Goal: Navigation & Orientation: Find specific page/section

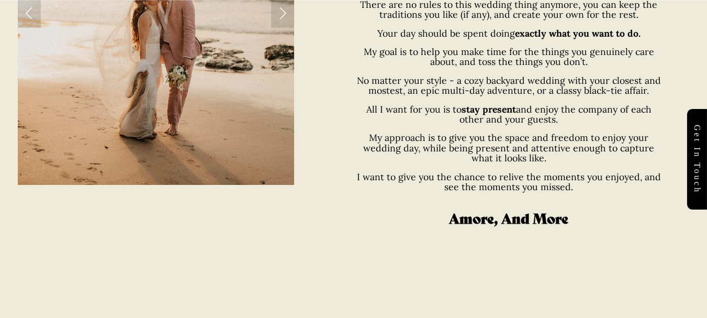
scroll to position [576, 0]
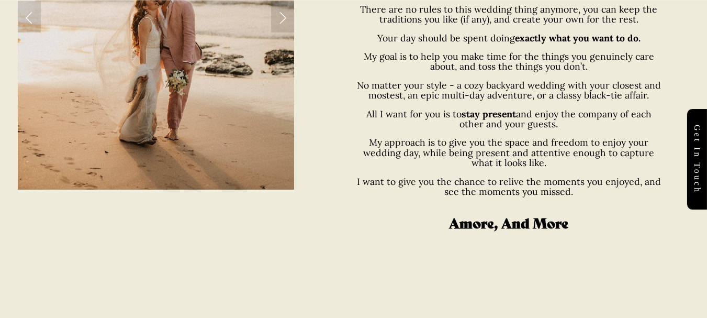
click at [287, 23] on link "Next Slide" at bounding box center [282, 16] width 23 height 31
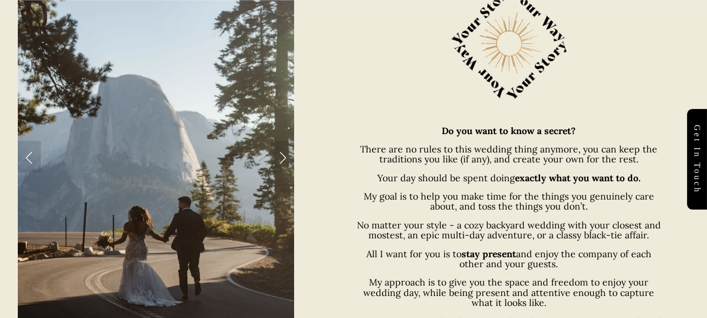
scroll to position [419, 0]
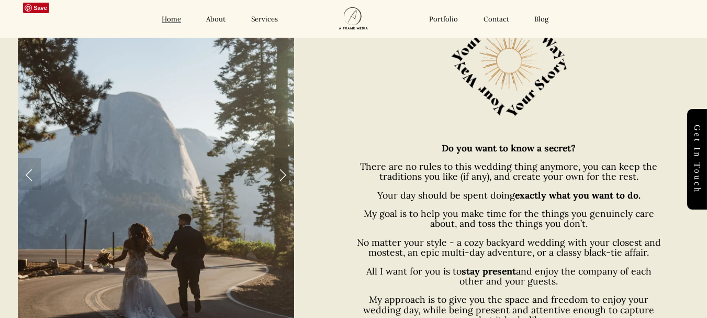
click at [286, 169] on link "Next Slide" at bounding box center [282, 173] width 23 height 31
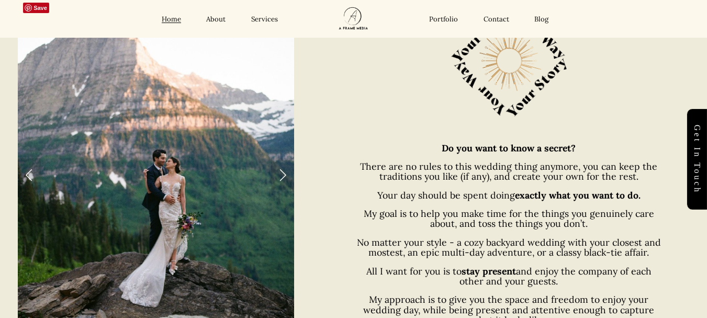
click at [286, 174] on link "Next Slide" at bounding box center [282, 173] width 23 height 31
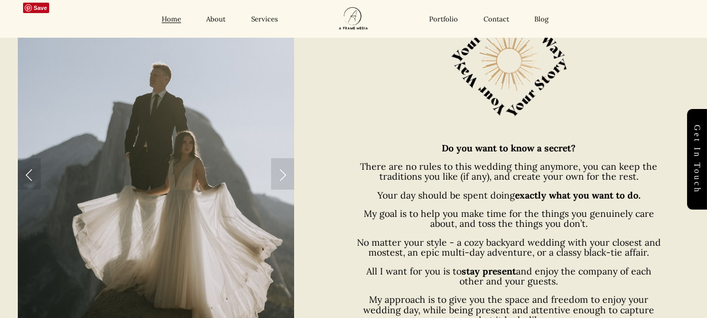
click at [286, 174] on link "Next Slide" at bounding box center [282, 173] width 23 height 31
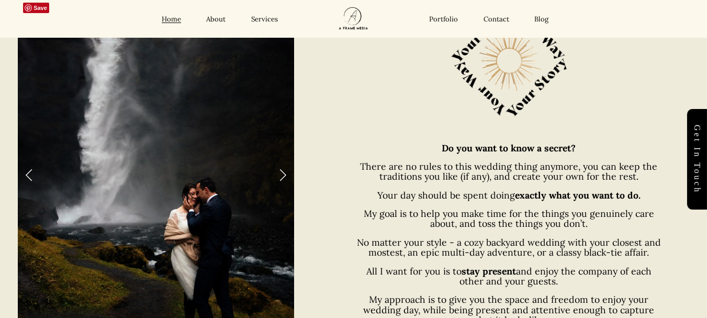
click at [284, 172] on link "Next Slide" at bounding box center [282, 173] width 23 height 31
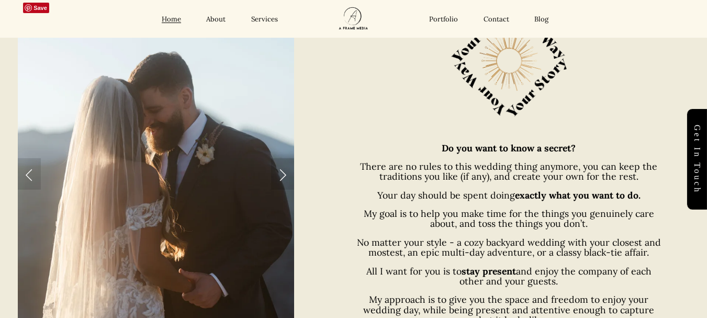
click at [284, 172] on link "Next Slide" at bounding box center [282, 173] width 23 height 31
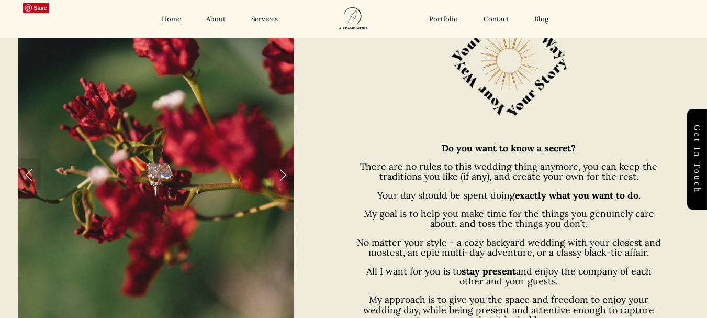
click at [284, 172] on link "Next Slide" at bounding box center [282, 173] width 23 height 31
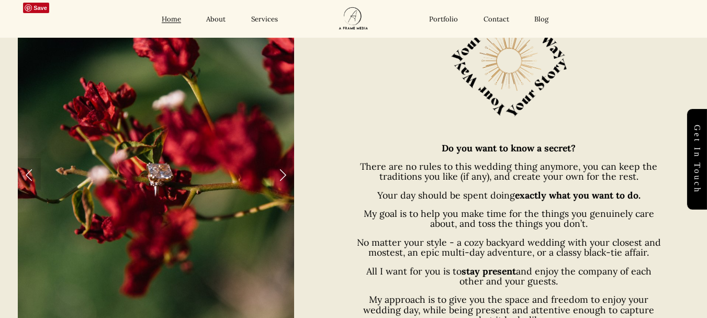
click at [285, 176] on link "Next Slide" at bounding box center [282, 173] width 23 height 31
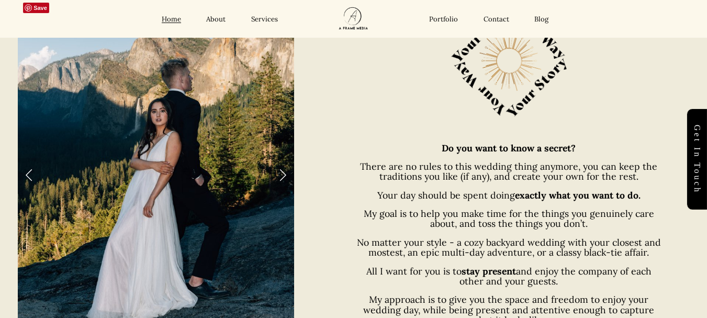
click at [285, 176] on link "Next Slide" at bounding box center [282, 173] width 23 height 31
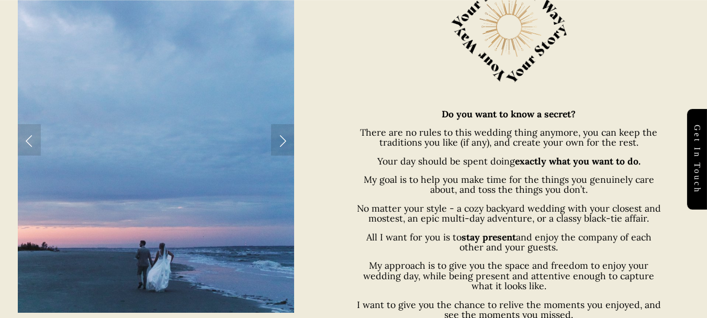
scroll to position [471, 0]
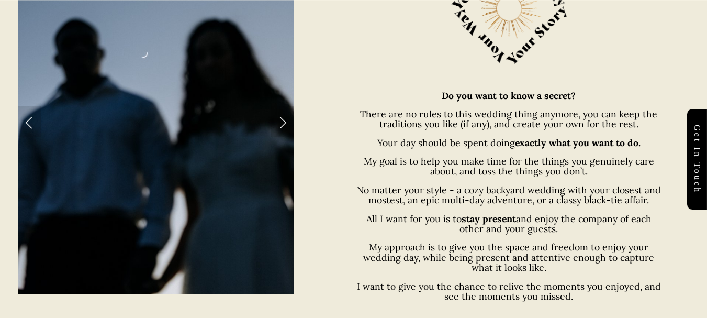
click at [33, 126] on link "Previous Slide" at bounding box center [29, 121] width 23 height 31
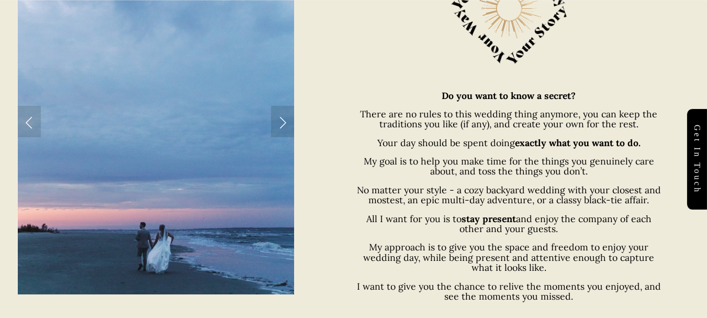
click at [277, 121] on link "Next Slide" at bounding box center [282, 121] width 23 height 31
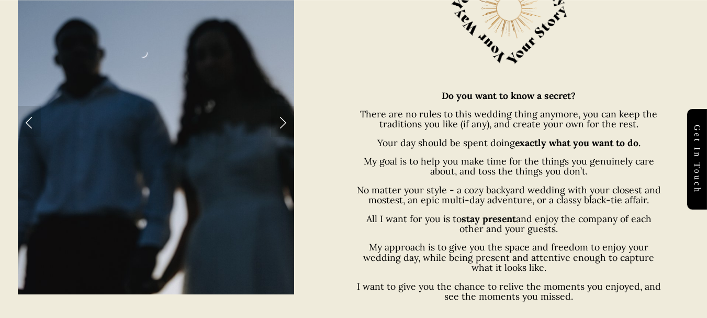
click at [282, 122] on link "Next Slide" at bounding box center [282, 121] width 23 height 31
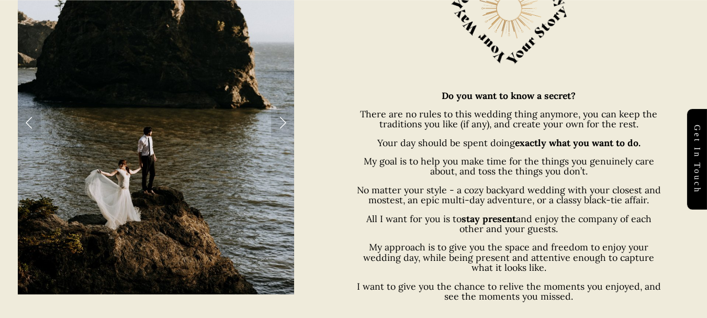
click at [283, 125] on link "Next Slide" at bounding box center [282, 121] width 23 height 31
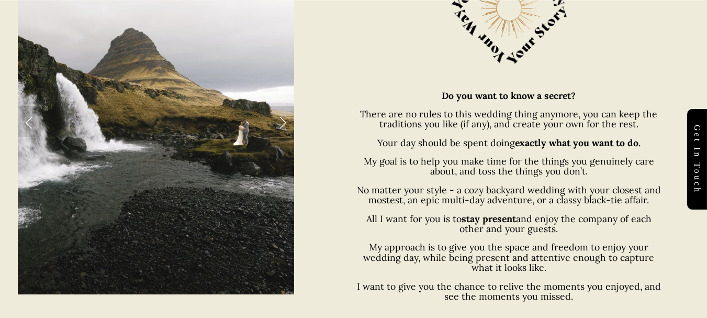
click at [283, 125] on link "Next Slide" at bounding box center [282, 121] width 23 height 31
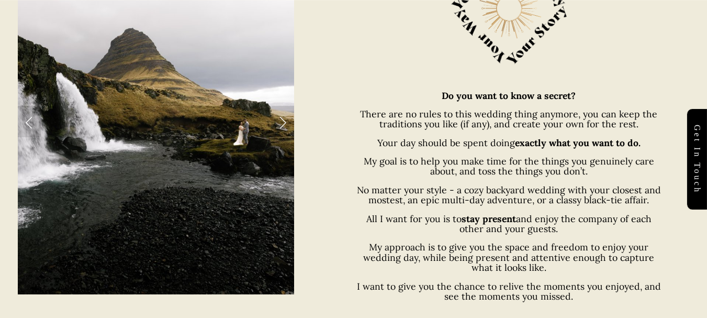
click at [284, 120] on link "Next Slide" at bounding box center [282, 121] width 23 height 31
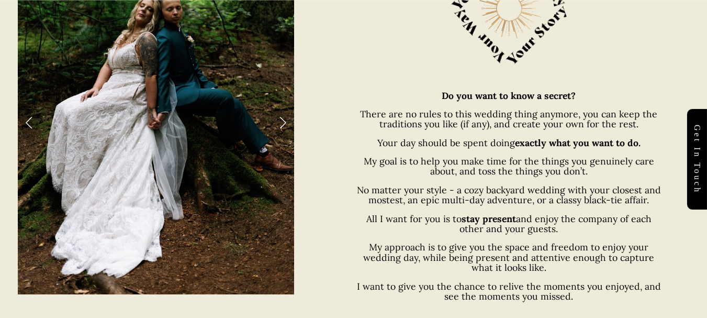
click at [283, 120] on link "Next Slide" at bounding box center [282, 121] width 23 height 31
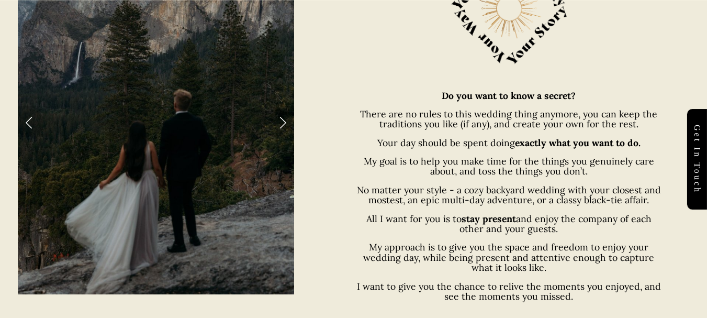
click at [283, 120] on link "Next Slide" at bounding box center [282, 121] width 23 height 31
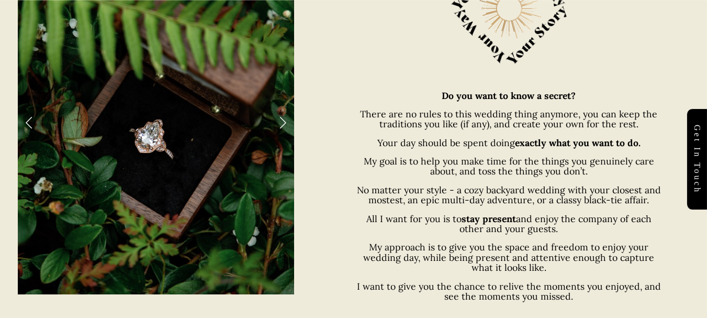
click at [283, 120] on link "Next Slide" at bounding box center [282, 121] width 23 height 31
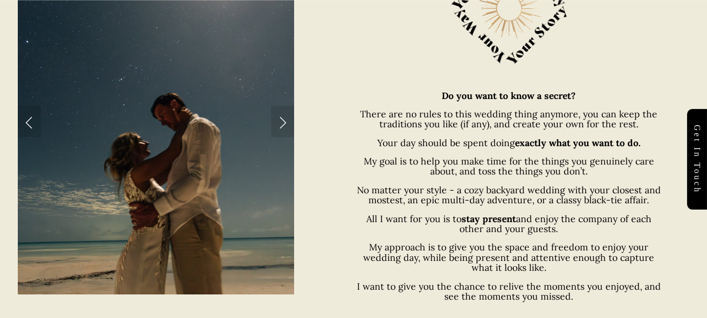
click at [283, 120] on link "Next Slide" at bounding box center [282, 121] width 23 height 31
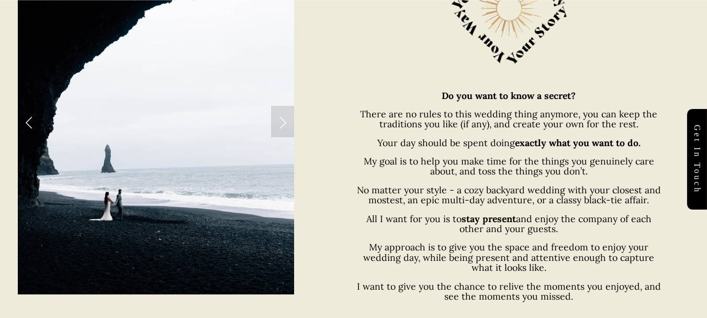
click at [283, 120] on link "Next Slide" at bounding box center [282, 121] width 23 height 31
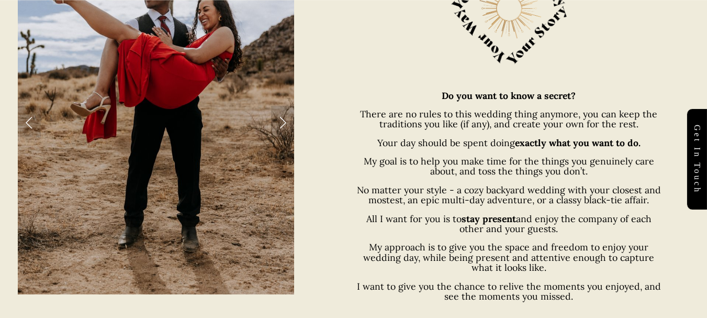
click at [32, 118] on link "Previous Slide" at bounding box center [29, 121] width 23 height 31
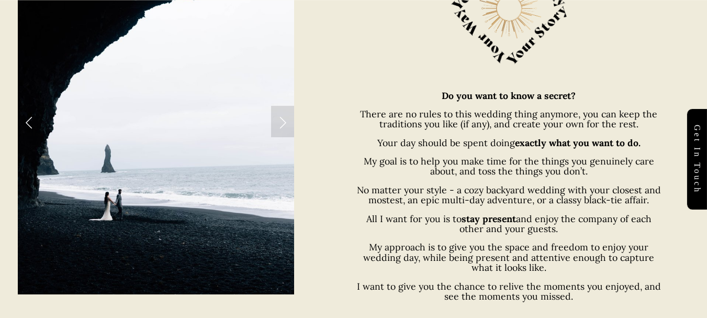
click at [283, 119] on link "Next Slide" at bounding box center [282, 121] width 23 height 31
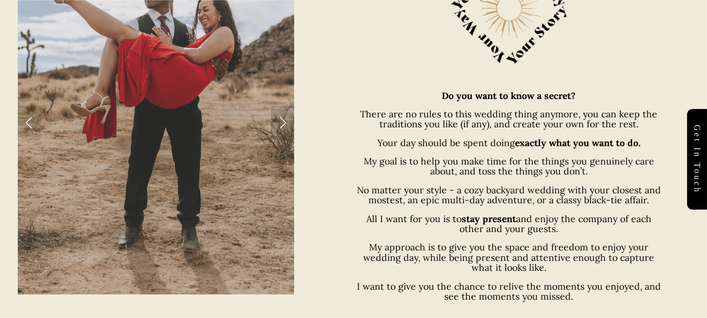
click at [283, 119] on link "Next Slide" at bounding box center [282, 121] width 23 height 31
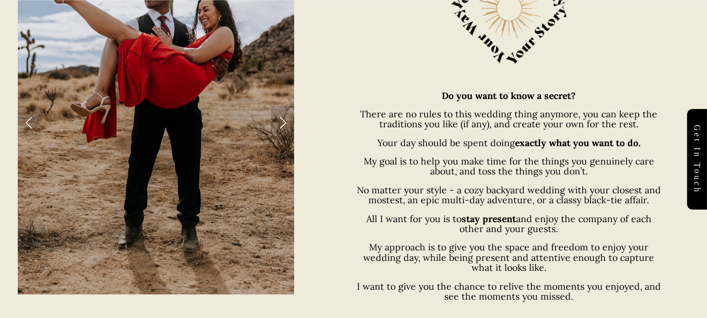
click at [284, 116] on link "Next Slide" at bounding box center [282, 121] width 23 height 31
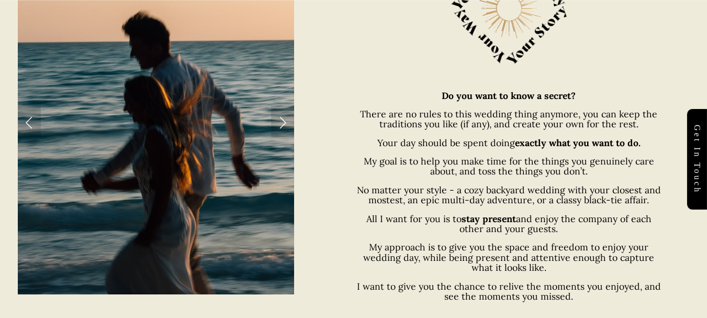
click at [284, 117] on link "Next Slide" at bounding box center [282, 121] width 23 height 31
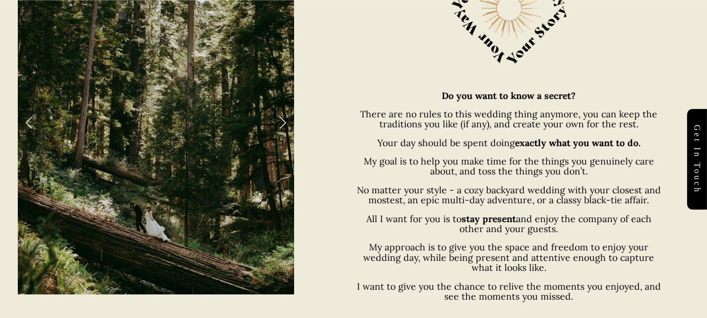
click at [284, 117] on link "Next Slide" at bounding box center [282, 121] width 23 height 31
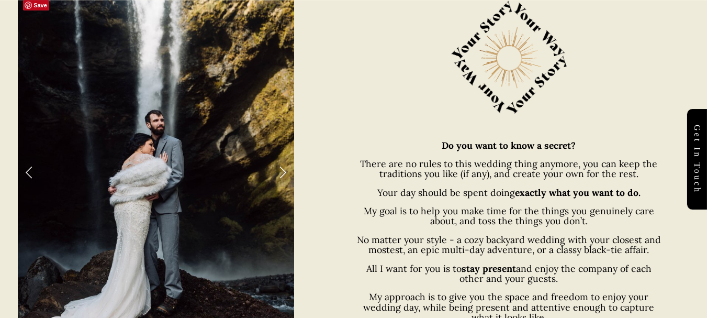
scroll to position [419, 0]
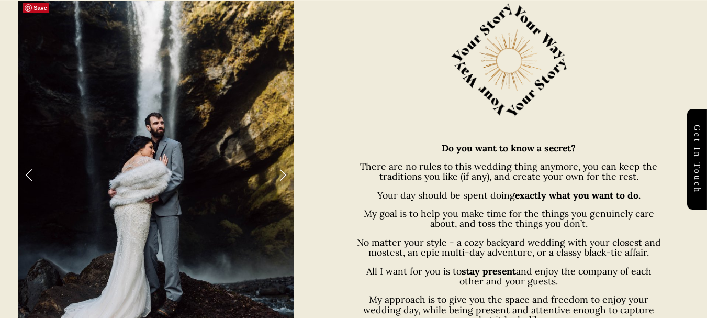
click at [278, 171] on link "Next Slide" at bounding box center [282, 173] width 23 height 31
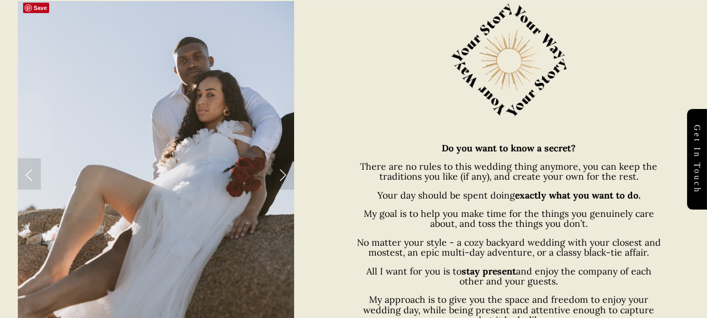
click at [278, 171] on link "Next Slide" at bounding box center [282, 173] width 23 height 31
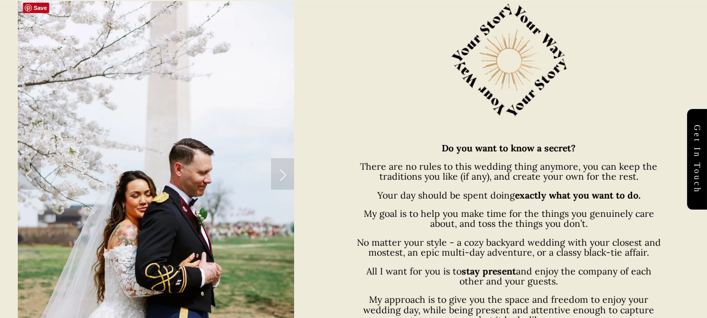
click at [280, 171] on link "Next Slide" at bounding box center [282, 173] width 23 height 31
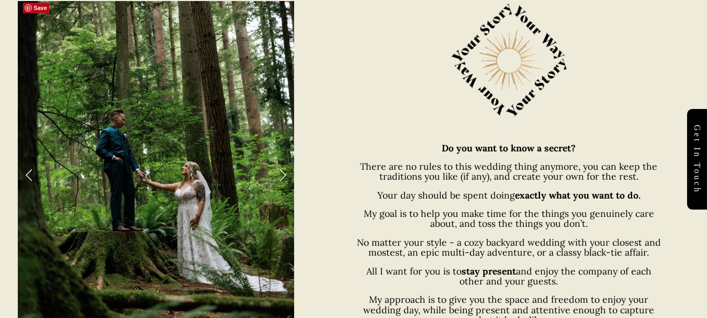
click at [36, 167] on link "Previous Slide" at bounding box center [29, 173] width 23 height 31
click at [284, 173] on link "Next Slide" at bounding box center [282, 173] width 23 height 31
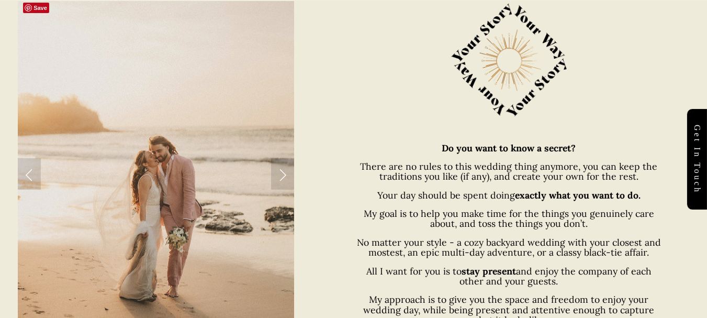
click at [284, 173] on link "Next Slide" at bounding box center [282, 173] width 23 height 31
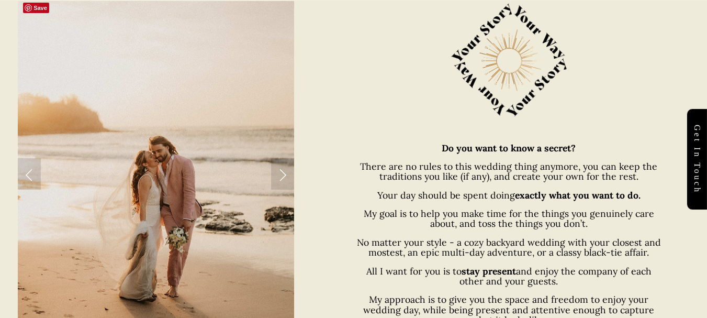
click at [283, 174] on link "Next Slide" at bounding box center [282, 173] width 23 height 31
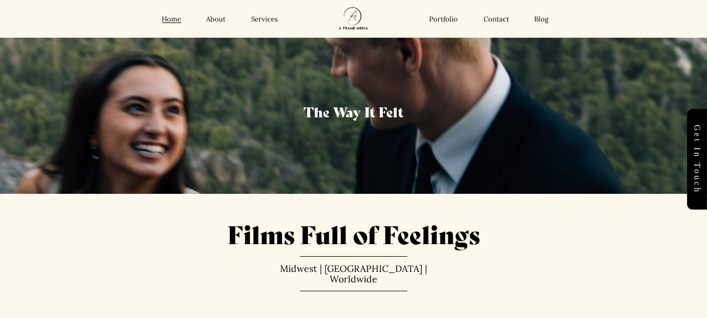
scroll to position [0, 0]
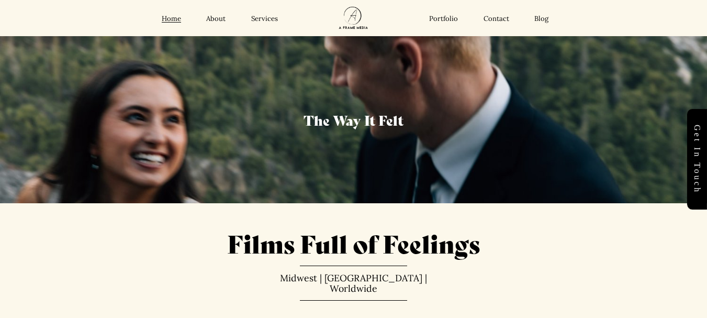
click at [444, 17] on link "Portfolio" at bounding box center [443, 18] width 29 height 9
